Goal: Task Accomplishment & Management: Manage account settings

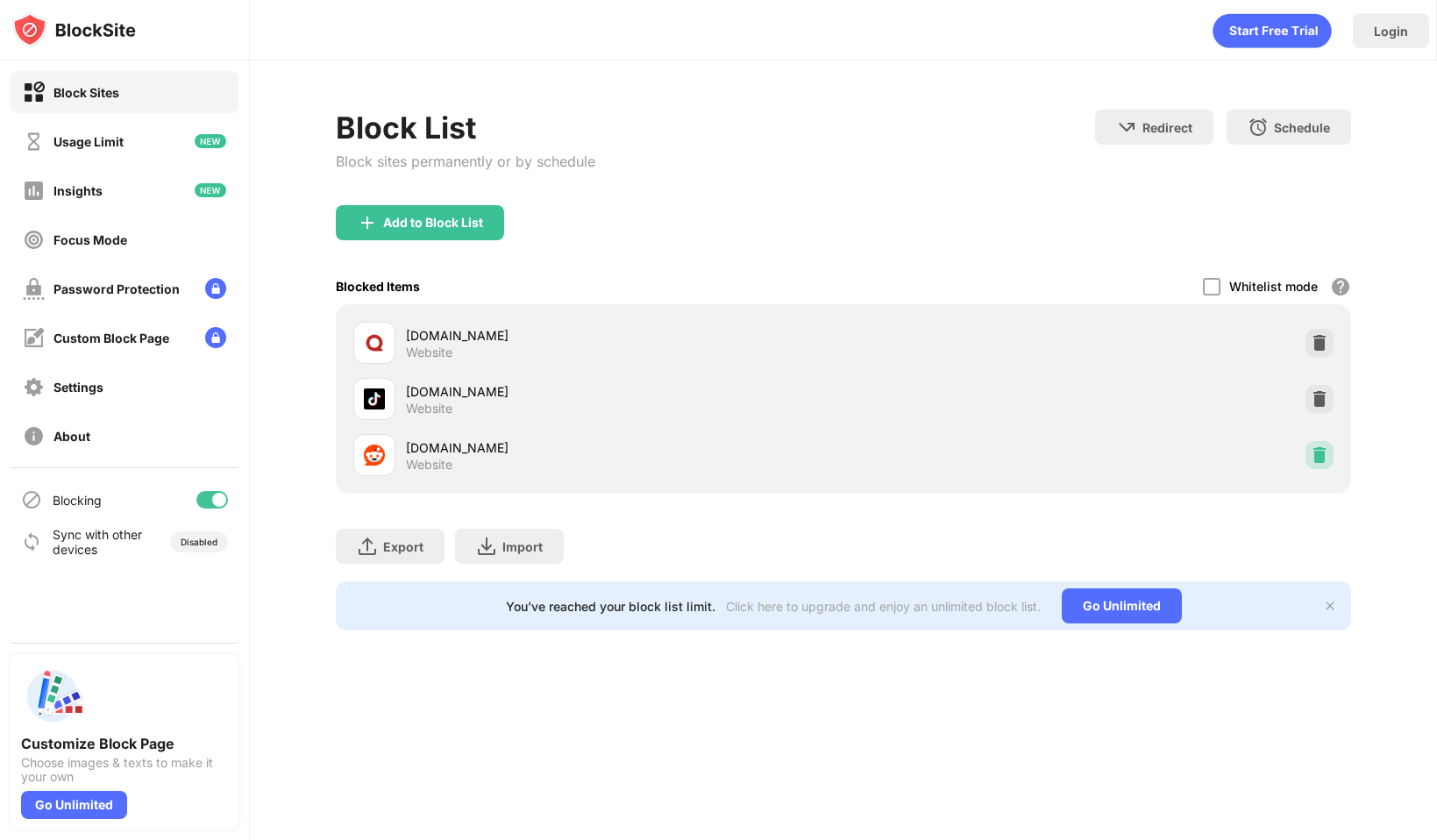
click at [1320, 452] on img at bounding box center [1319, 455] width 18 height 18
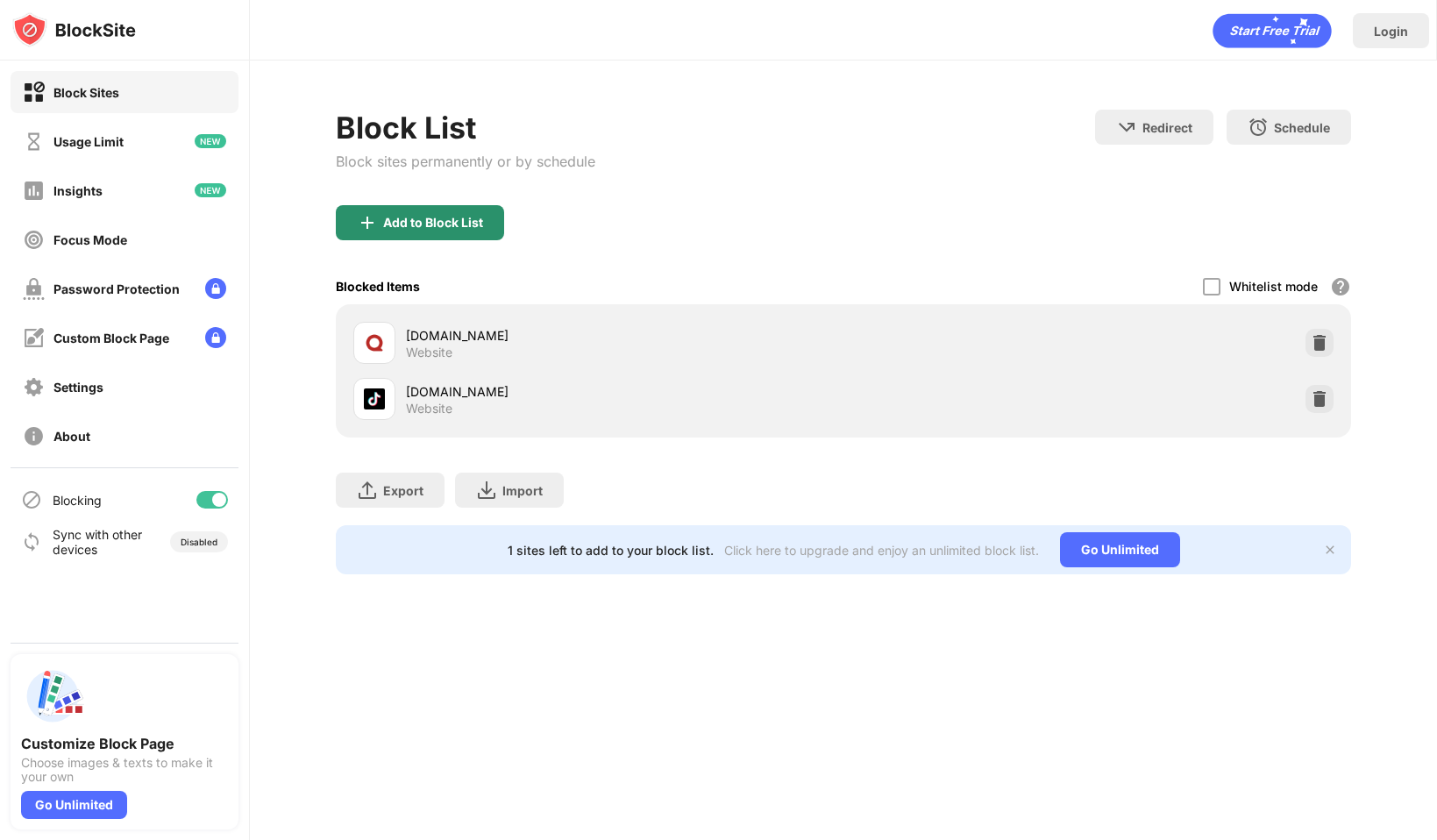
click at [421, 212] on div "Add to Block List" at bounding box center [421, 222] width 169 height 35
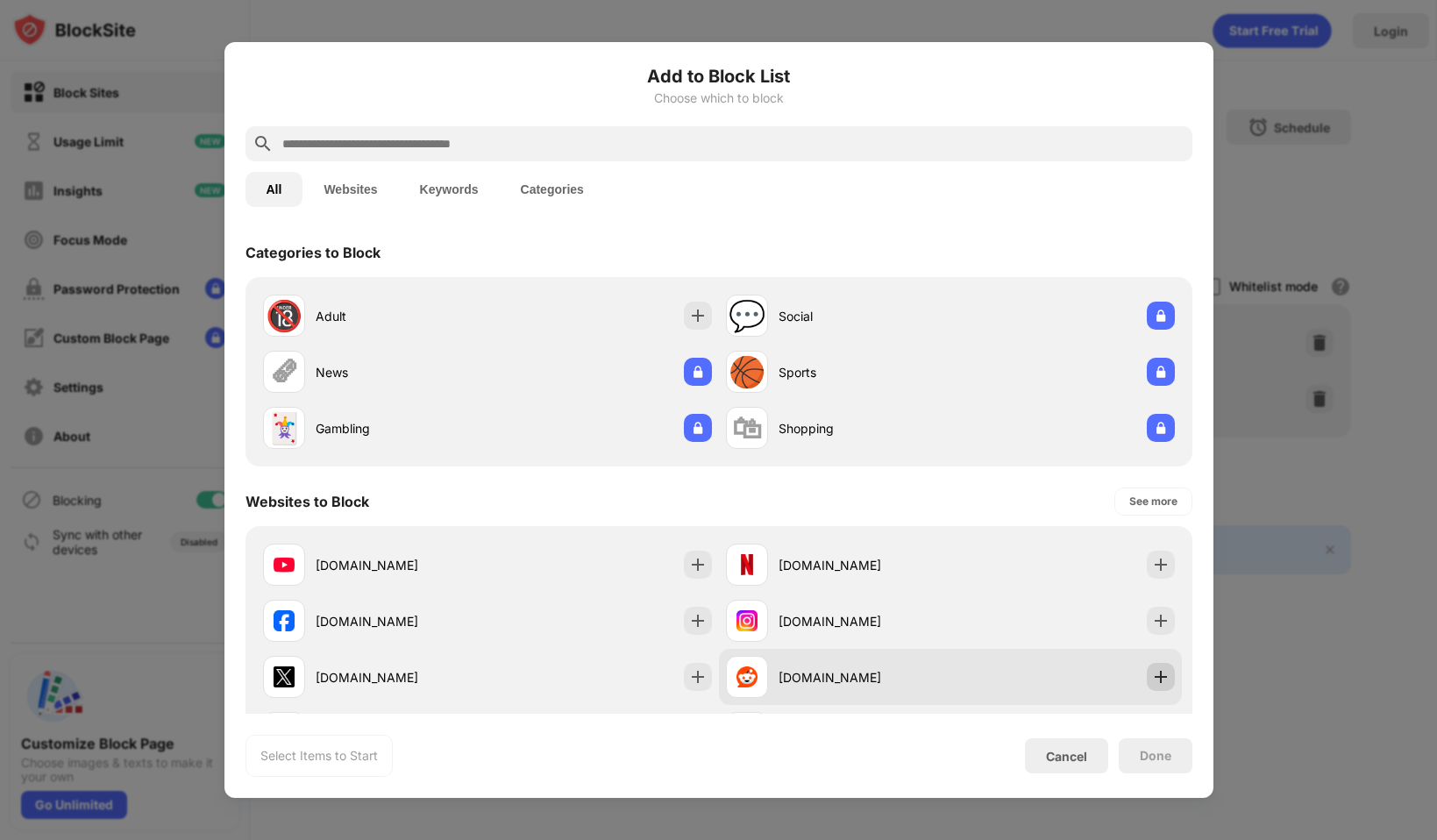
click at [1165, 679] on img at bounding box center [1162, 677] width 18 height 18
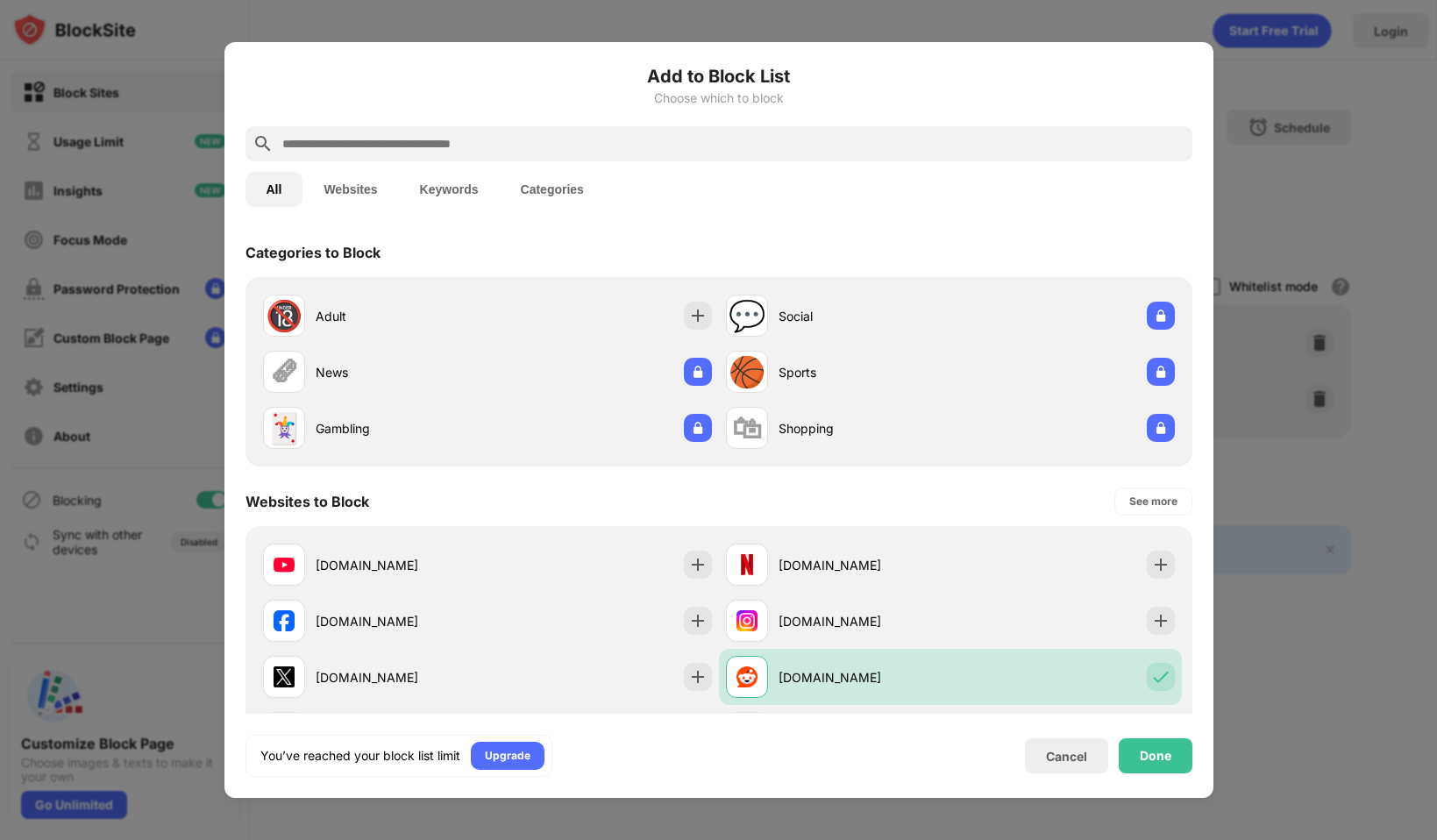
click at [1165, 736] on div "You’ve reached your block list limit Upgrade Cancel Done" at bounding box center [718, 756] width 947 height 42
click at [1161, 766] on div "Done" at bounding box center [1156, 756] width 74 height 35
